Goal: Find specific page/section: Find specific page/section

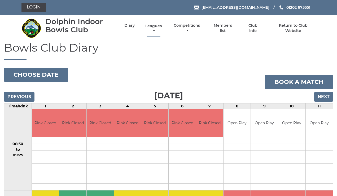
click at [155, 28] on link "Leagues" at bounding box center [153, 29] width 19 height 10
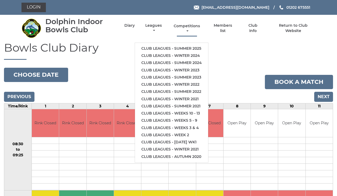
click at [189, 29] on link "Competitions" at bounding box center [186, 29] width 29 height 10
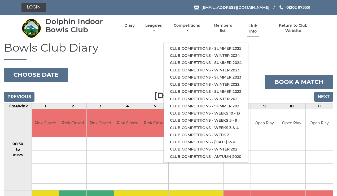
click at [259, 29] on link "Club Info" at bounding box center [252, 29] width 17 height 10
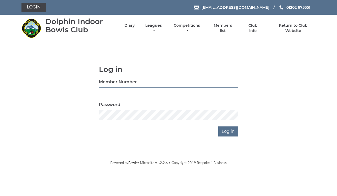
type input "3523"
click at [228, 131] on input "Log in" at bounding box center [228, 132] width 20 height 10
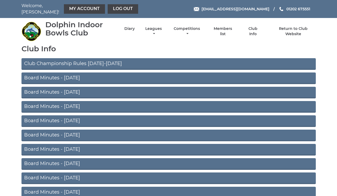
click at [106, 59] on link "Club Championship Rules 2025-2026" at bounding box center [168, 64] width 294 height 12
